Goal: Transaction & Acquisition: Purchase product/service

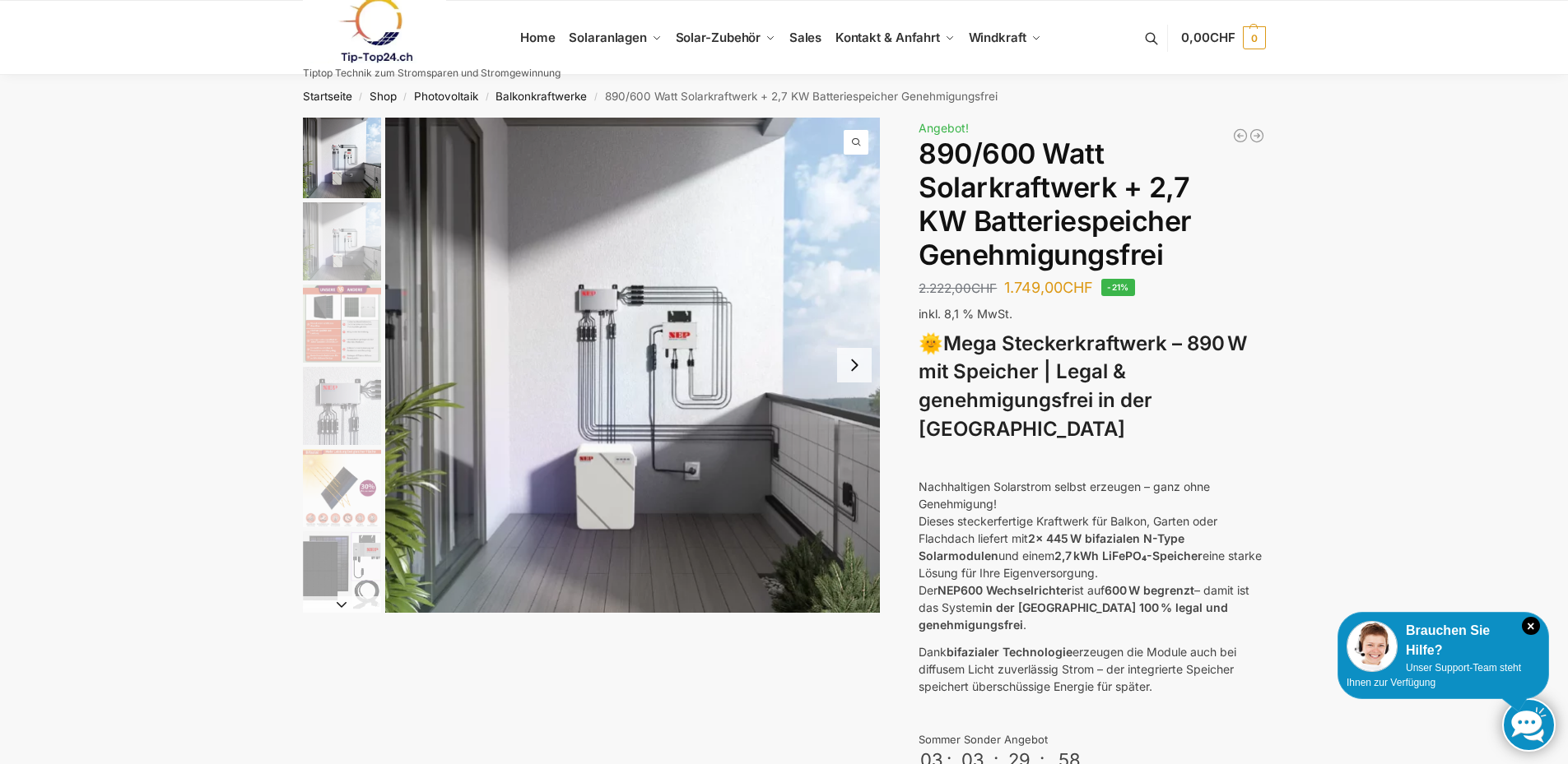
click at [857, 367] on button "Next slide" at bounding box center [854, 365] width 35 height 35
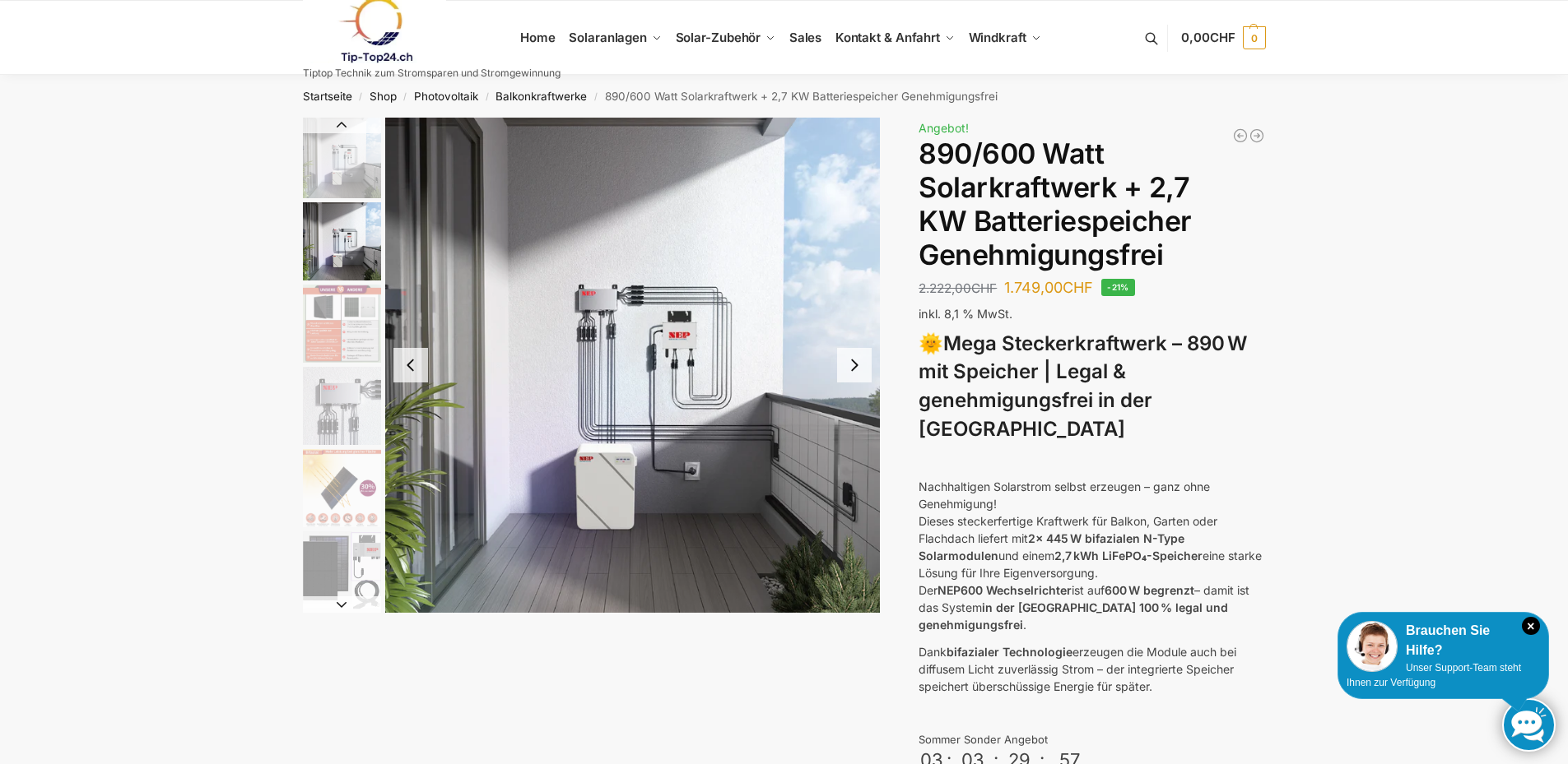
click at [857, 367] on button "Next slide" at bounding box center [854, 365] width 35 height 35
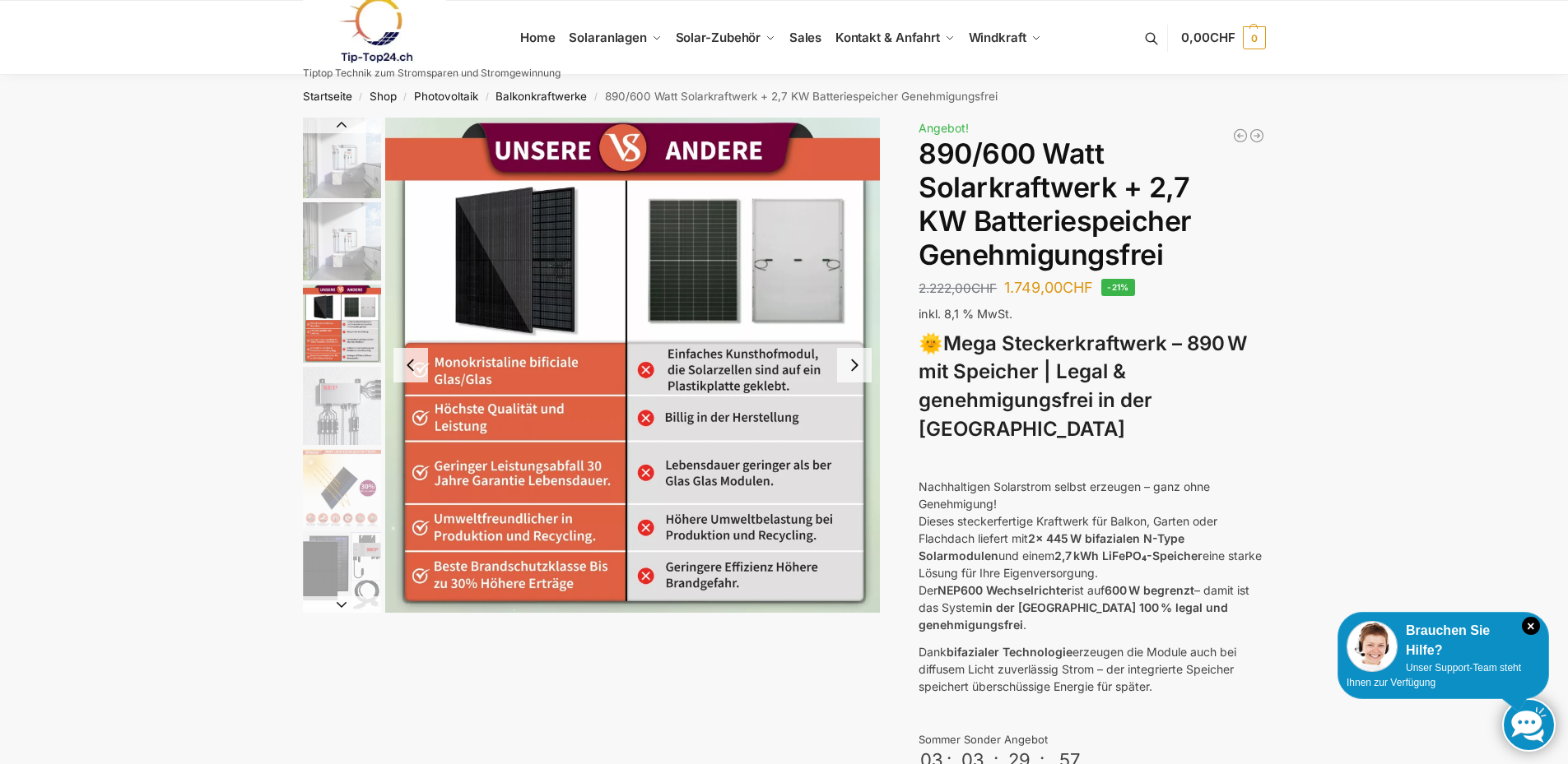
click at [857, 367] on button "Next slide" at bounding box center [854, 365] width 35 height 35
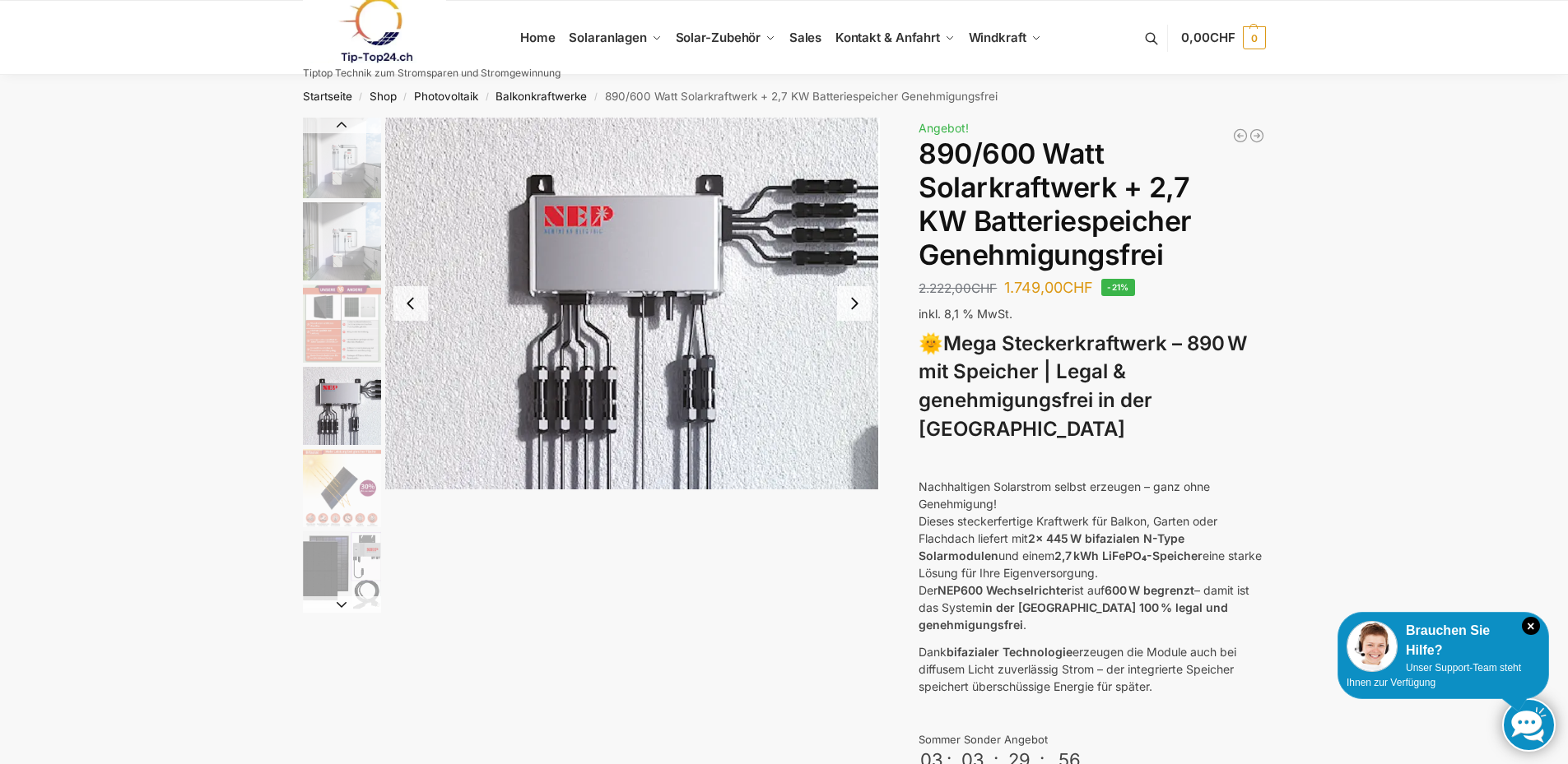
click at [857, 367] on img "4 / 12" at bounding box center [633, 303] width 496 height 372
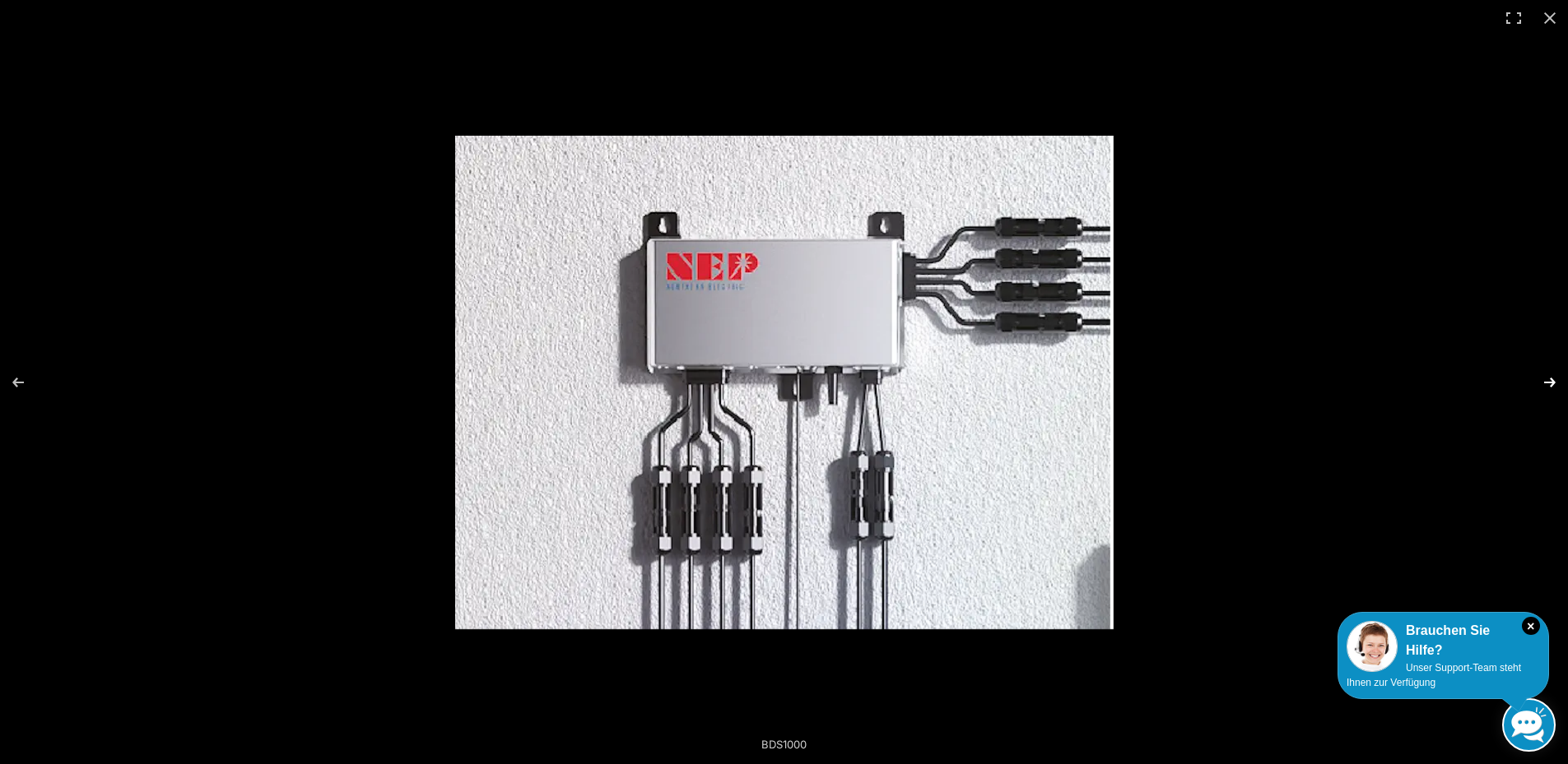
click at [1535, 382] on button "Next (arrow right)" at bounding box center [1539, 382] width 58 height 82
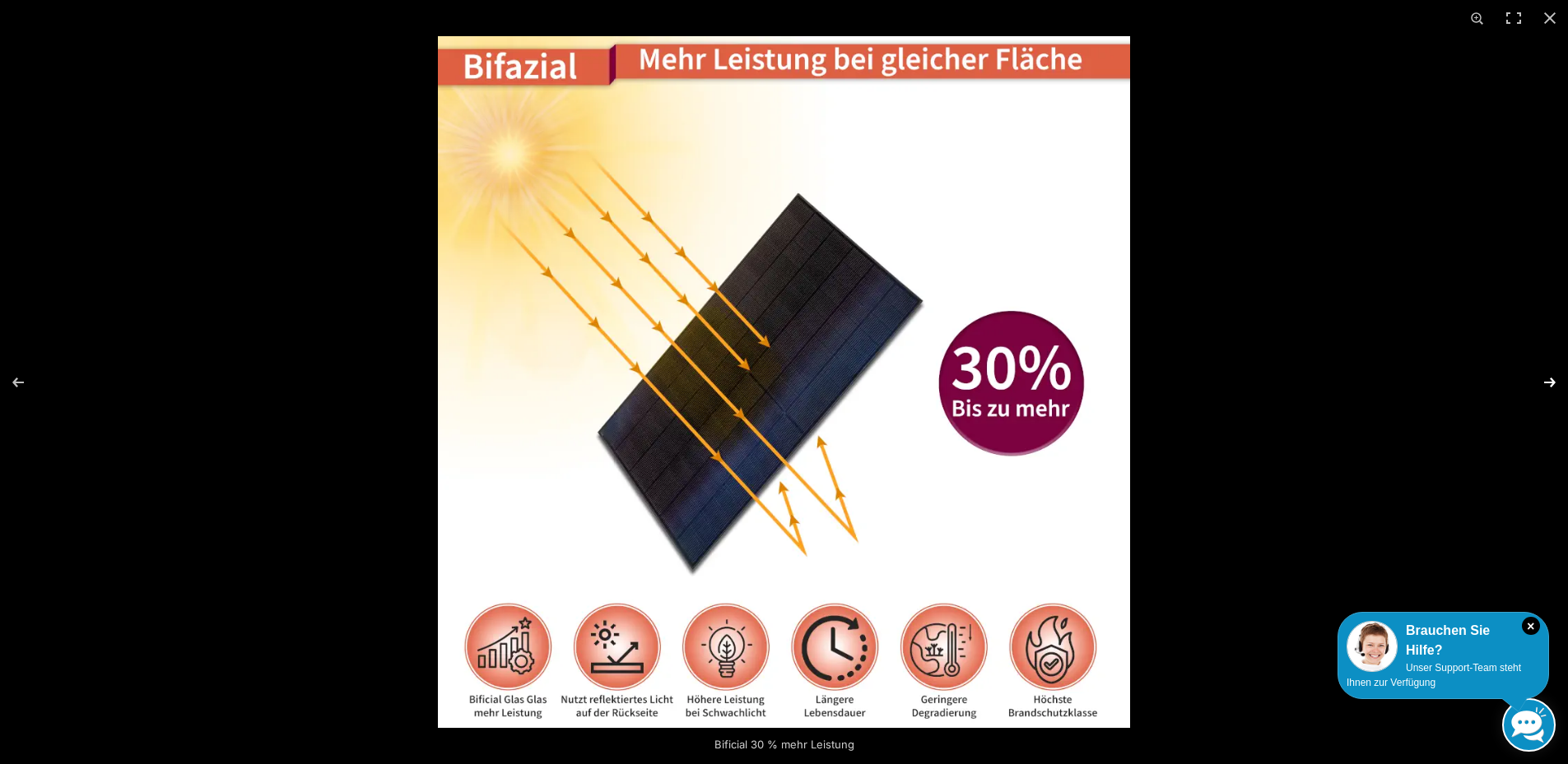
click at [1539, 381] on button "Next (arrow right)" at bounding box center [1539, 382] width 58 height 82
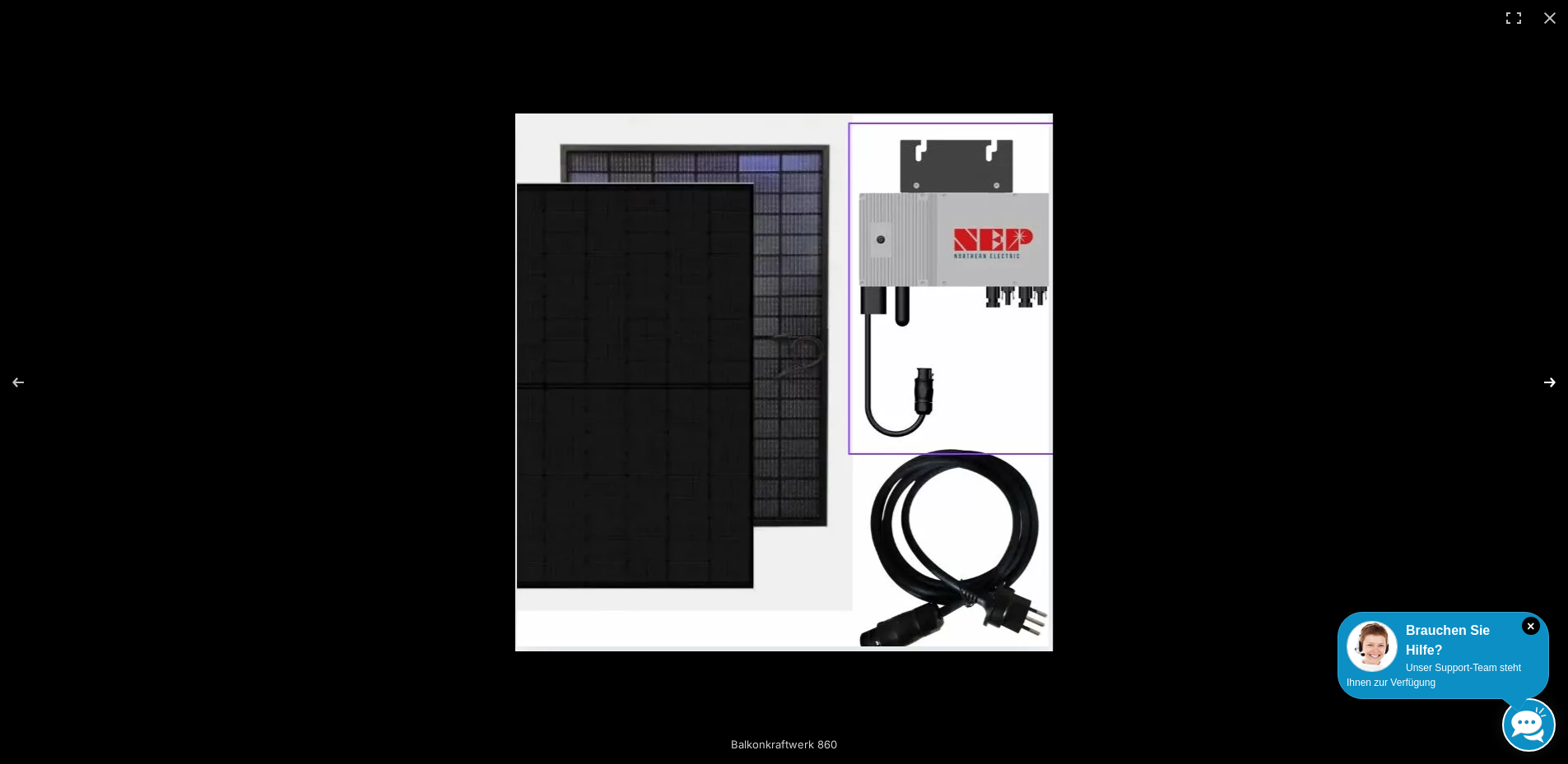
click at [1539, 381] on button "Next (arrow right)" at bounding box center [1539, 382] width 58 height 82
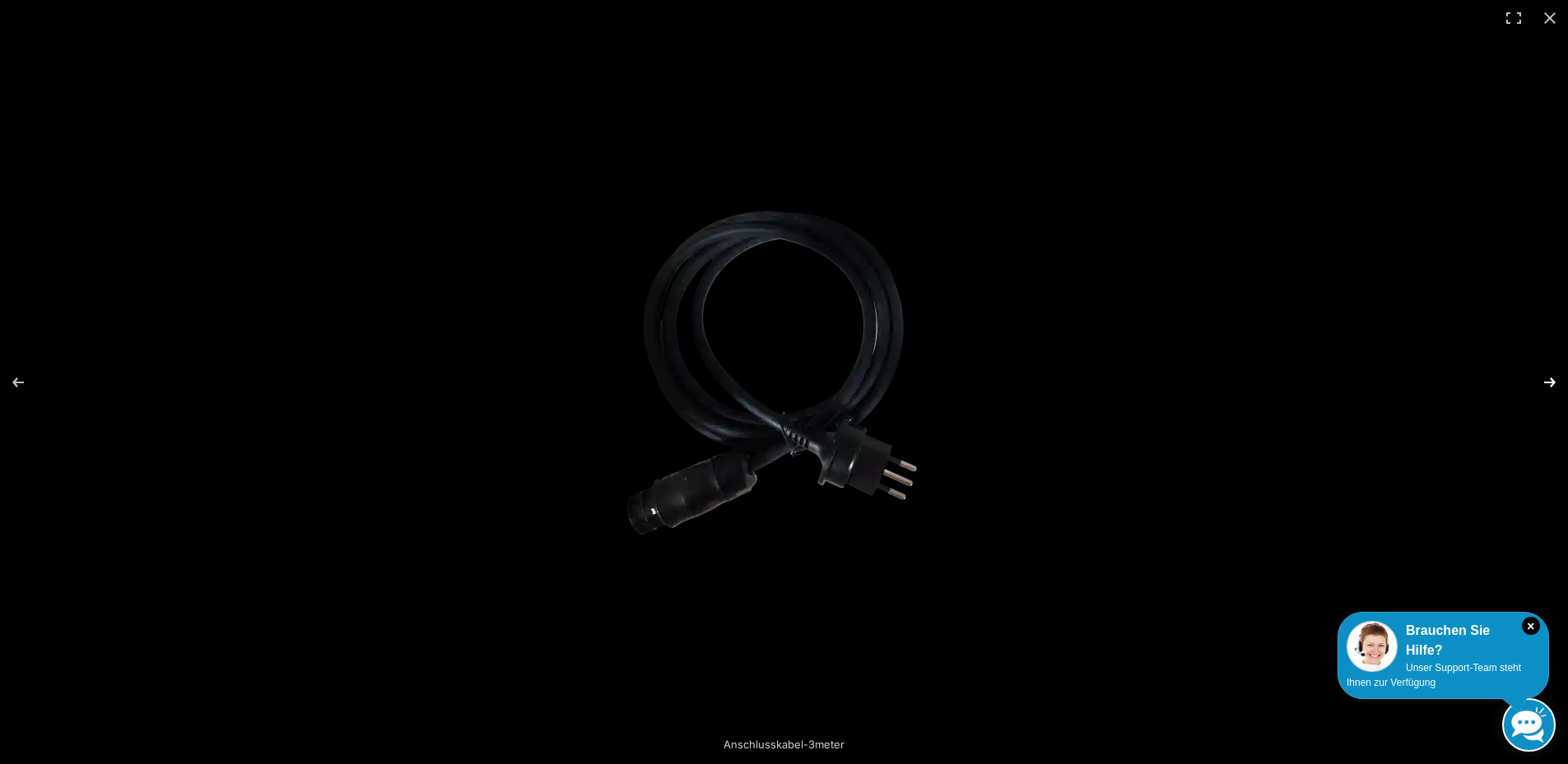
click at [1539, 381] on button "Next (arrow right)" at bounding box center [1539, 382] width 58 height 82
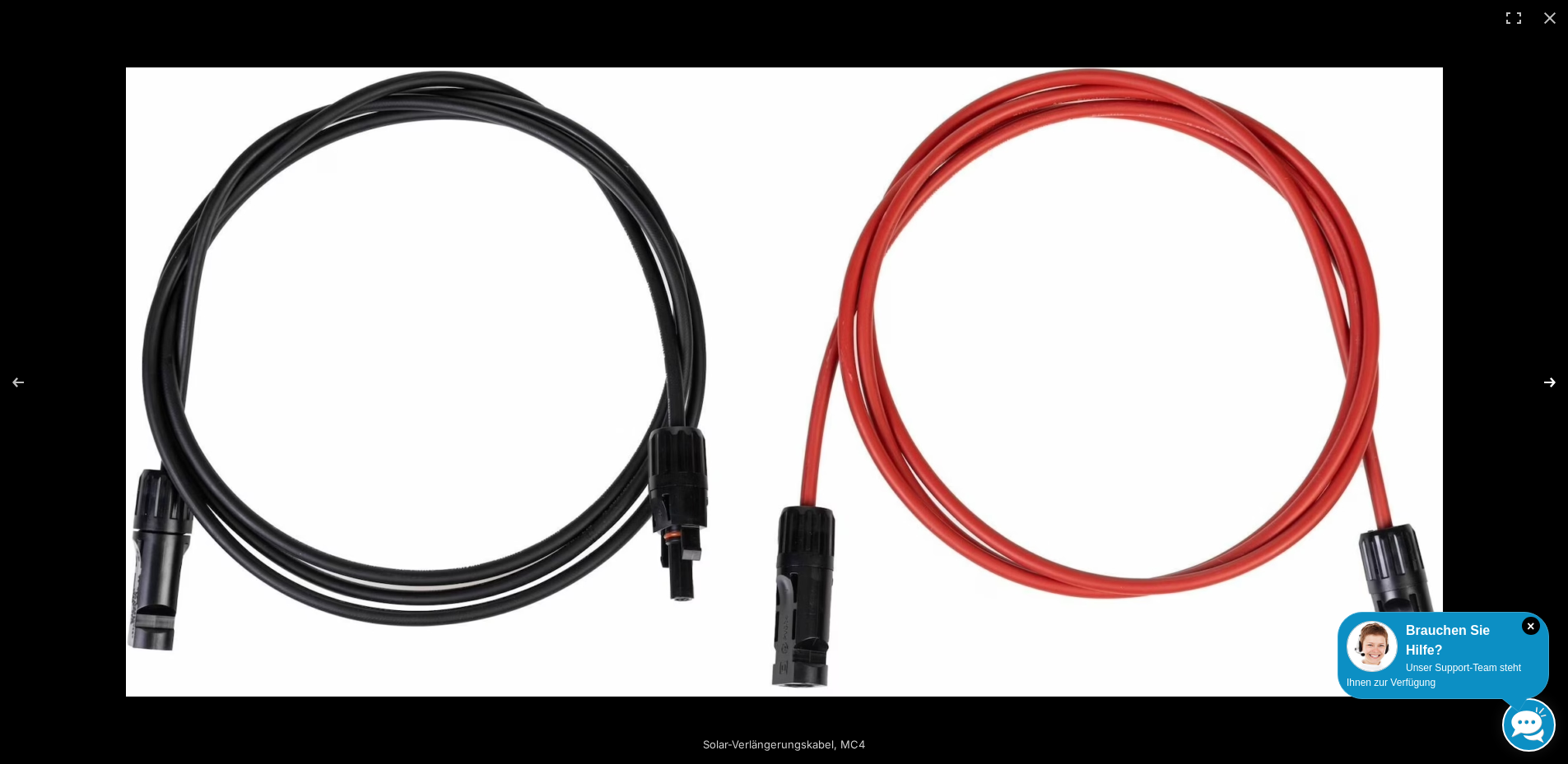
click at [1539, 381] on button "Next (arrow right)" at bounding box center [1539, 382] width 58 height 82
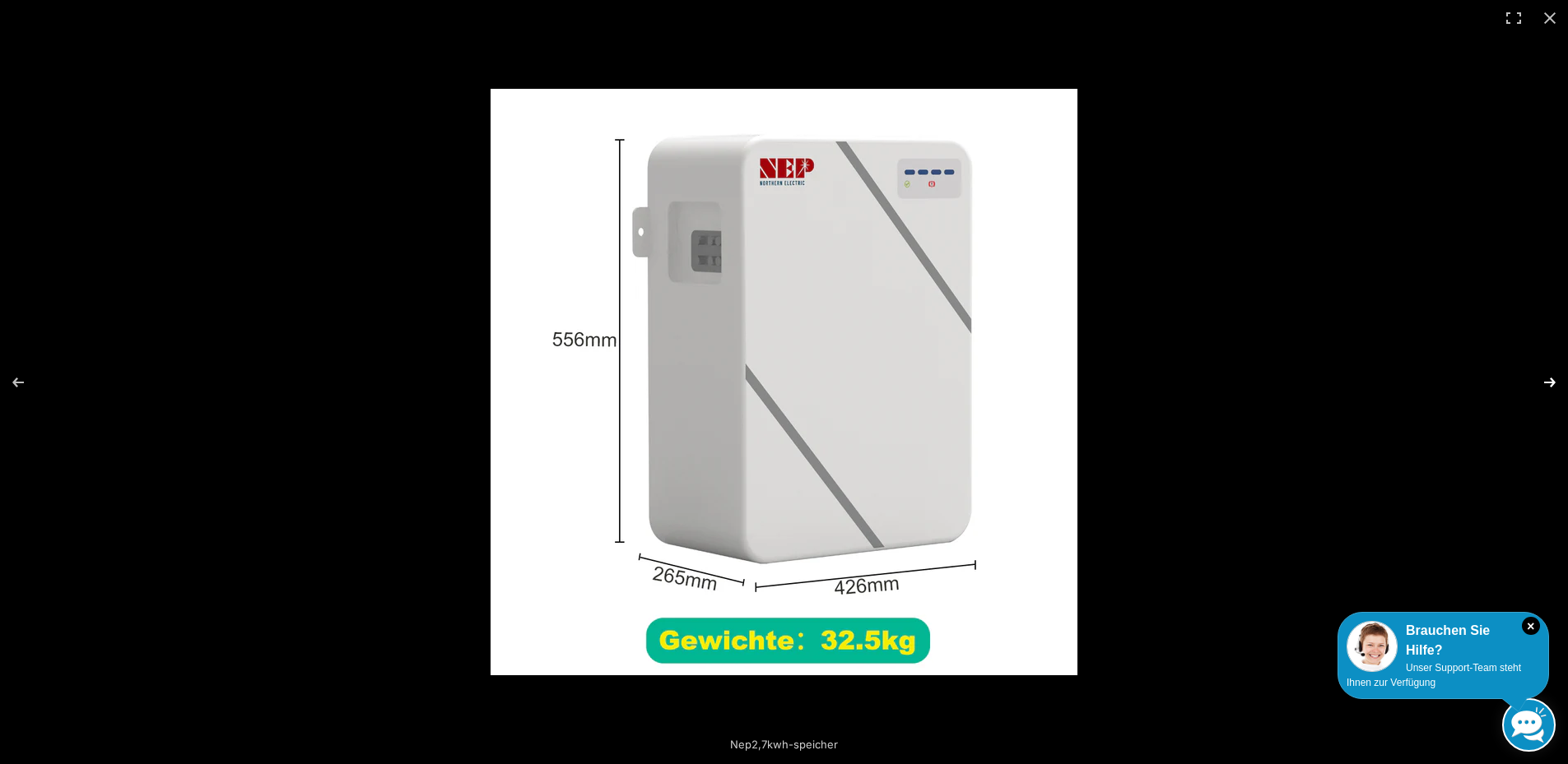
click at [1539, 381] on button "Next (arrow right)" at bounding box center [1539, 382] width 58 height 82
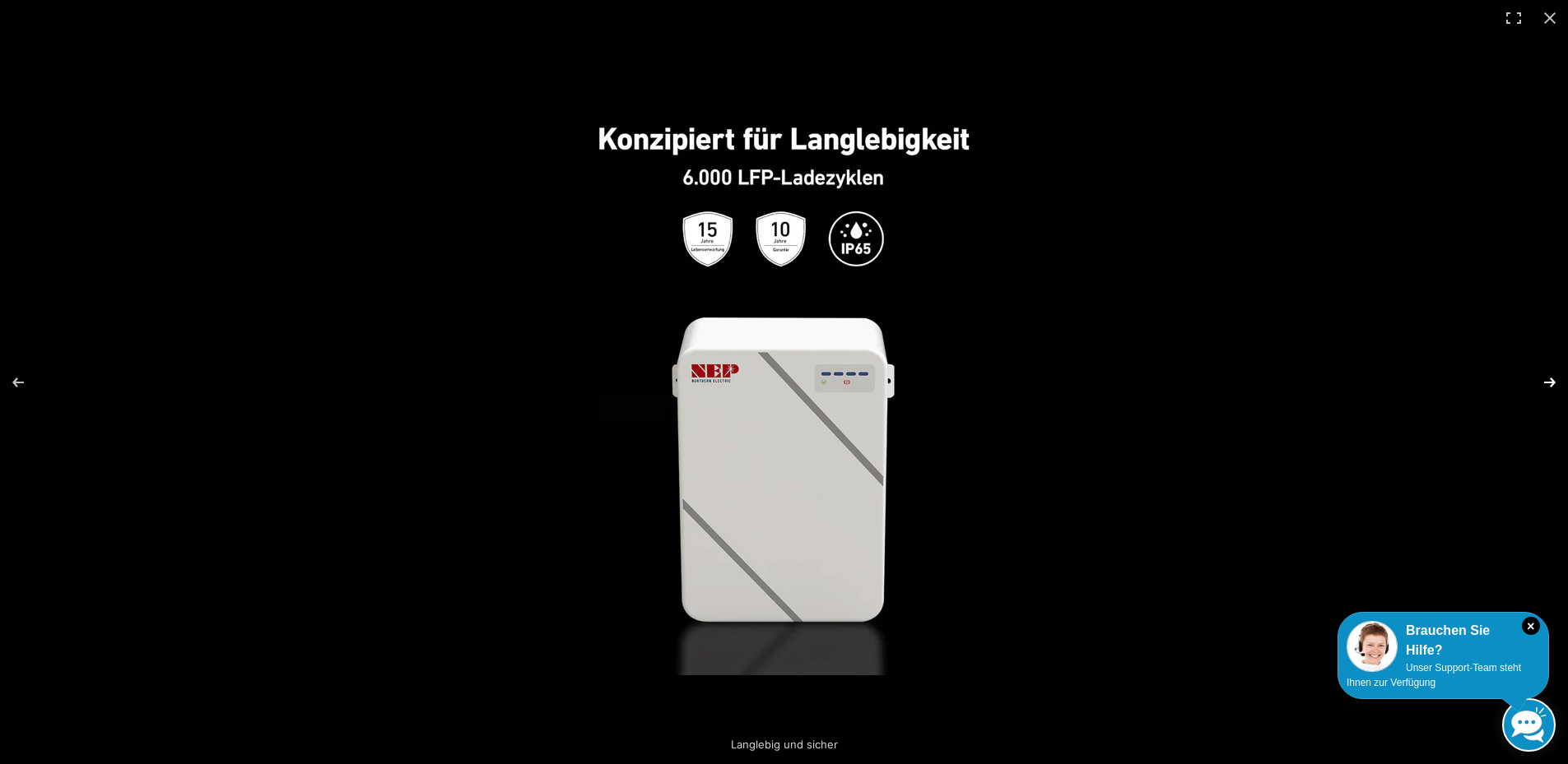
click at [1539, 381] on button "Next (arrow right)" at bounding box center [1539, 382] width 58 height 82
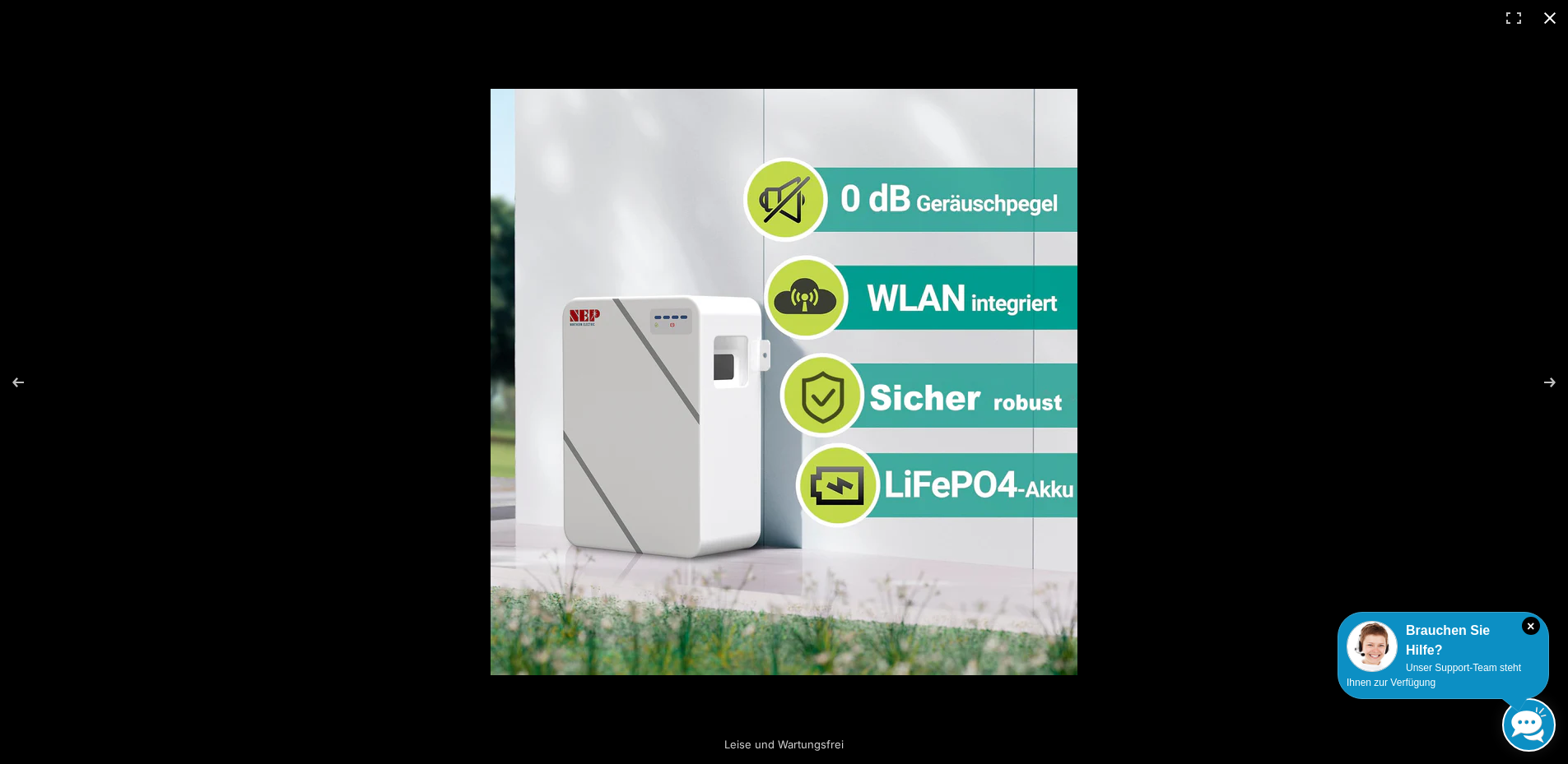
click at [1499, 303] on div at bounding box center [1155, 412] width 1329 height 648
